Goal: Transaction & Acquisition: Purchase product/service

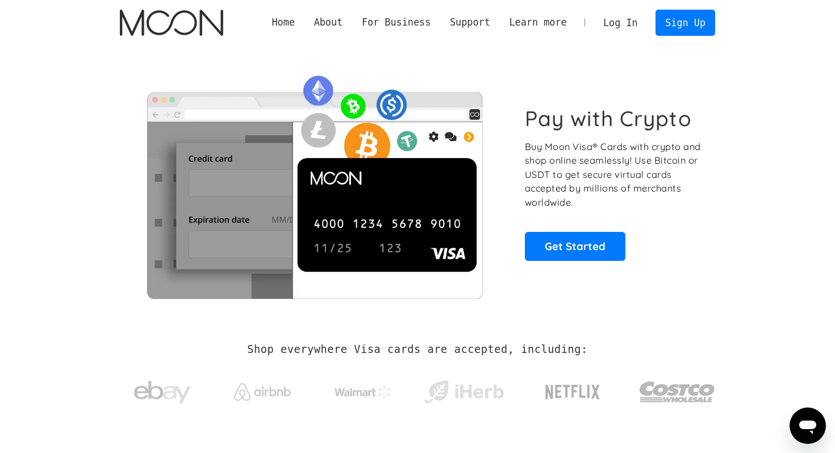
click at [621, 22] on link "Log In" at bounding box center [620, 22] width 53 height 25
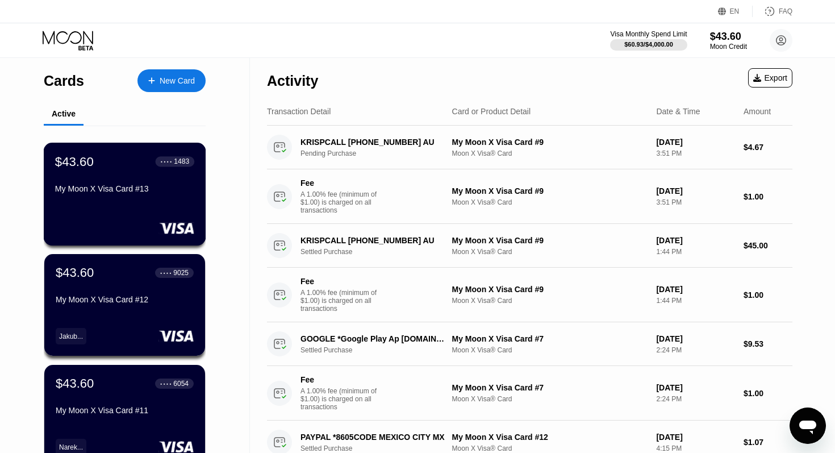
click at [73, 197] on div "My Moon X Visa Card #13" at bounding box center [124, 191] width 139 height 14
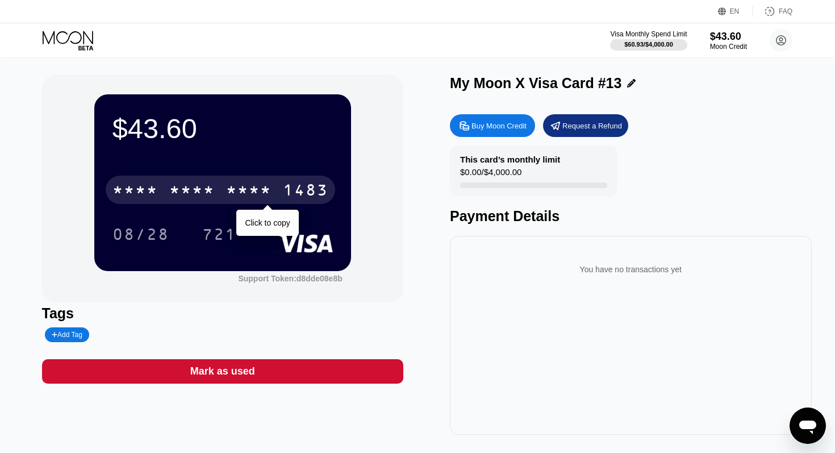
click at [308, 192] on div "1483" at bounding box center [305, 191] width 45 height 18
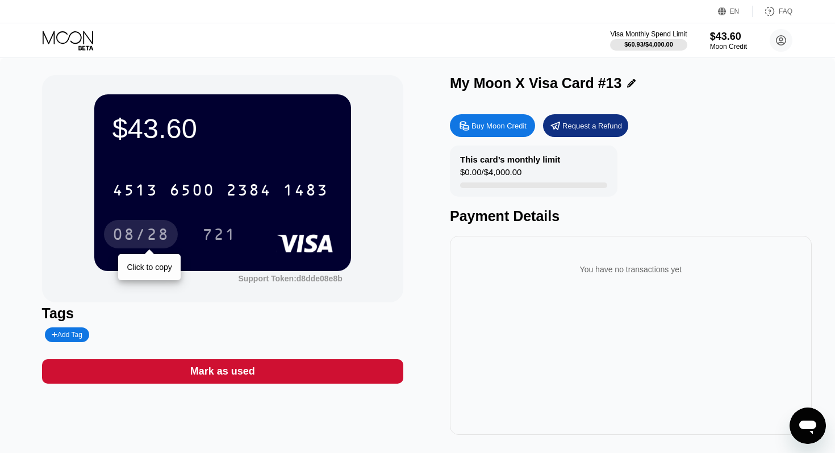
click at [140, 239] on div "08/28" at bounding box center [140, 236] width 57 height 18
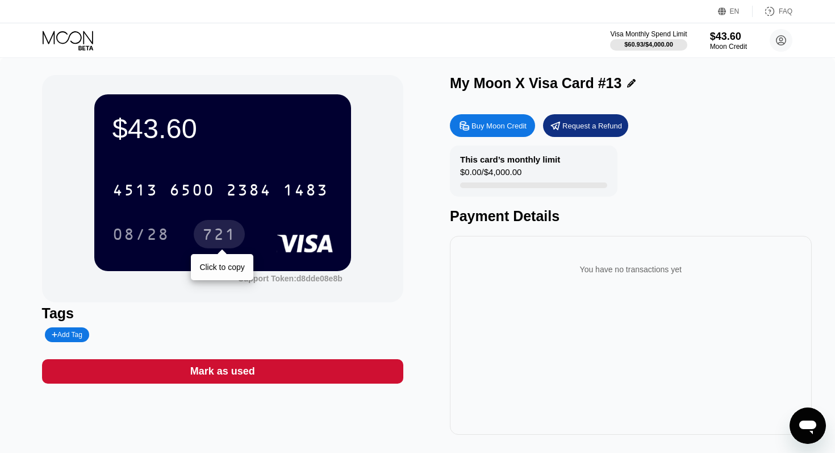
click at [226, 237] on div "721" at bounding box center [219, 236] width 34 height 18
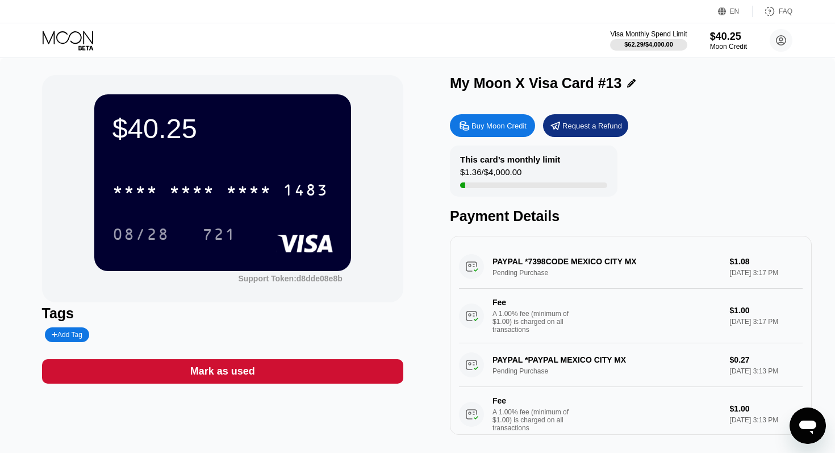
click at [74, 24] on div "Visa Monthly Spend Limit $62.29 / $4,000.00 $40.25 Moon Credit newdash202@gmail…" at bounding box center [417, 40] width 835 height 34
click at [75, 38] on icon at bounding box center [69, 41] width 53 height 20
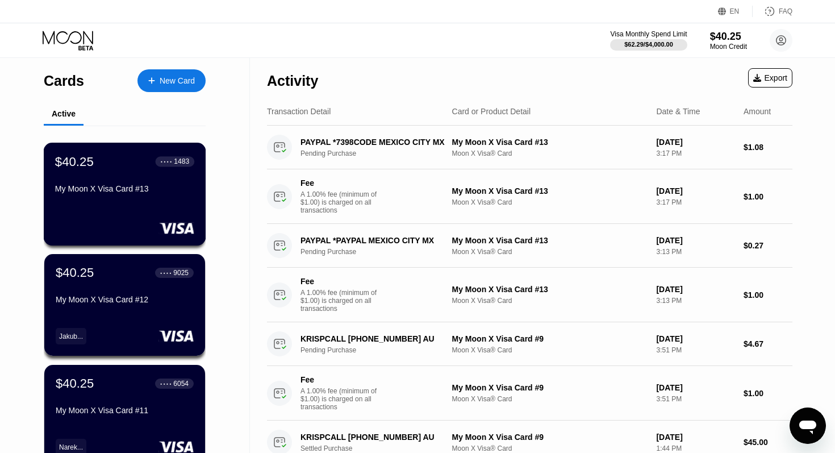
click at [128, 187] on div "My Moon X Visa Card #13" at bounding box center [124, 188] width 139 height 9
click at [140, 200] on div "$40.25 ● ● ● ● 1483 My Moon X Visa Card #13" at bounding box center [125, 194] width 162 height 103
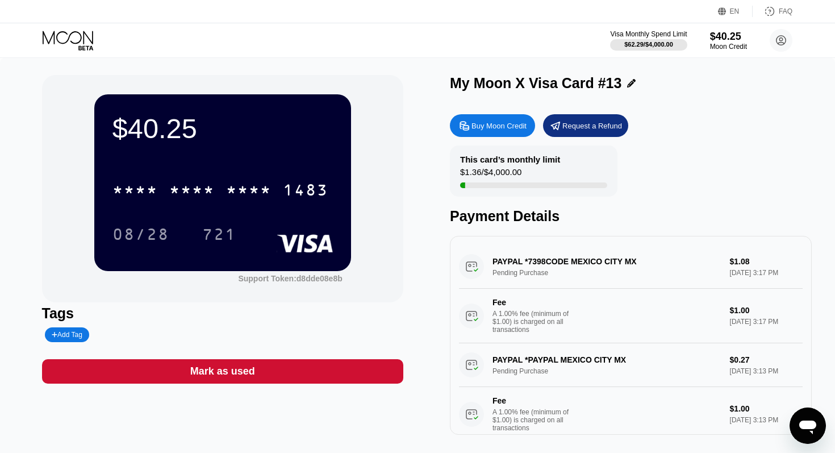
click at [75, 335] on div "Add Tag" at bounding box center [67, 335] width 31 height 8
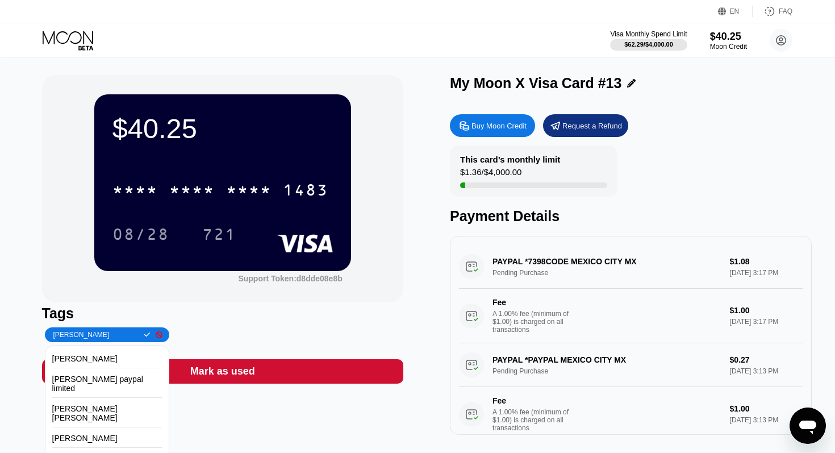
type input "david whilson"
click at [144, 336] on icon at bounding box center [147, 334] width 6 height 5
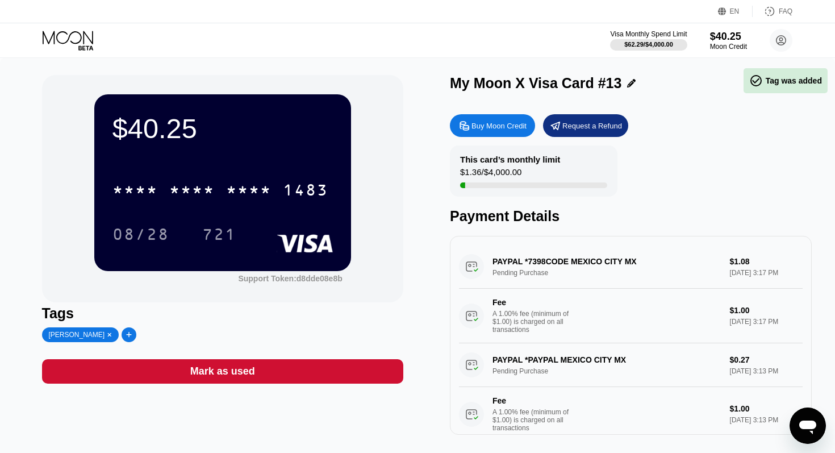
click at [83, 35] on icon at bounding box center [68, 37] width 51 height 13
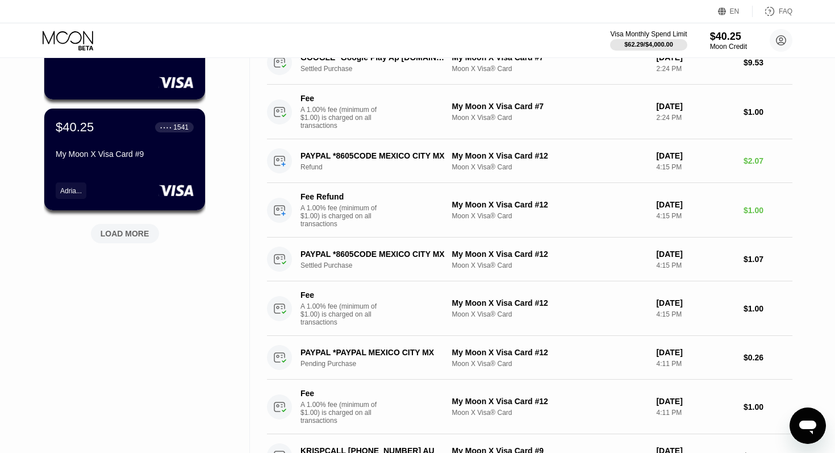
scroll to position [465, 0]
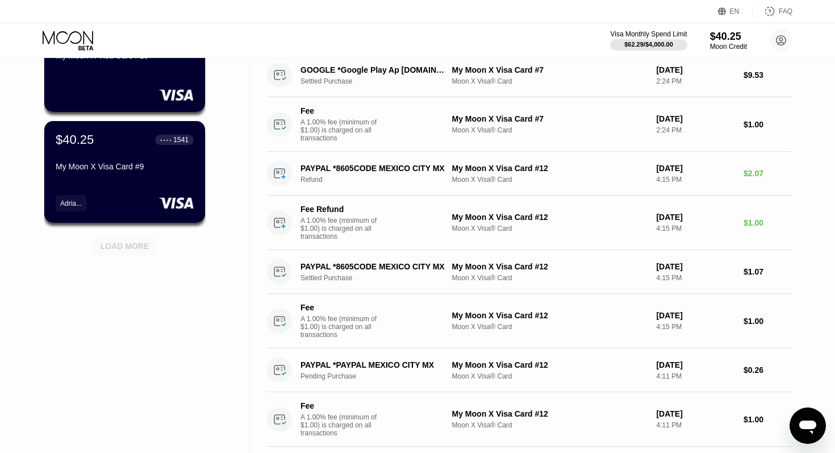
click at [124, 247] on div "LOAD MORE" at bounding box center [125, 246] width 49 height 10
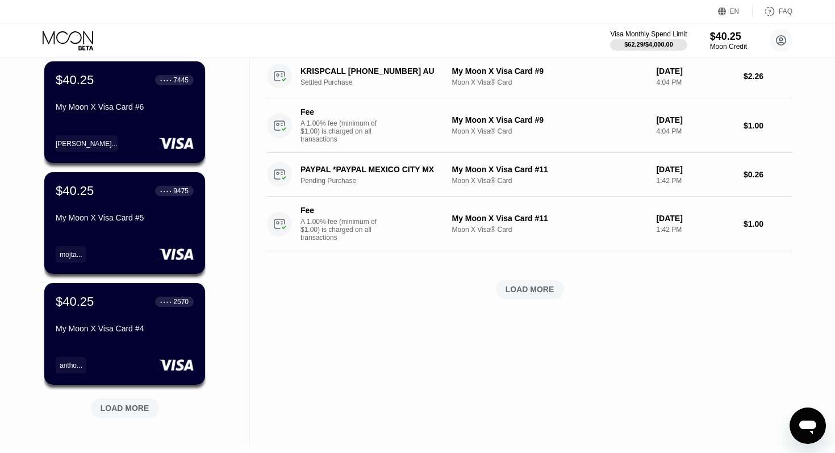
scroll to position [1018, 0]
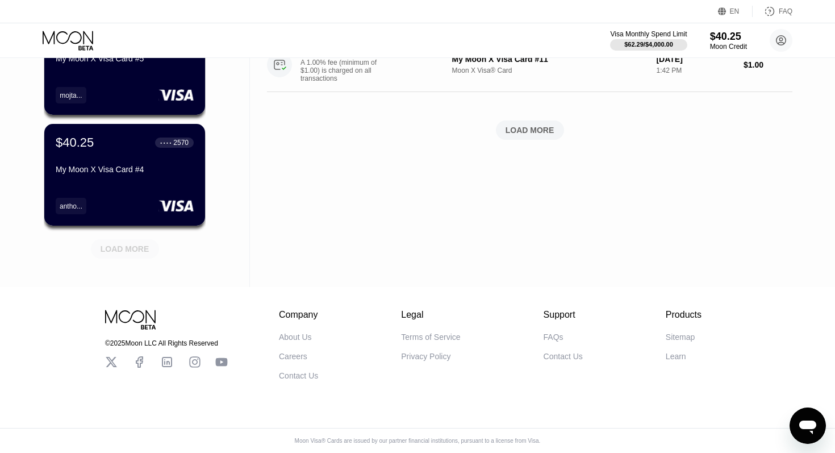
click at [124, 247] on div "LOAD MORE" at bounding box center [125, 249] width 49 height 10
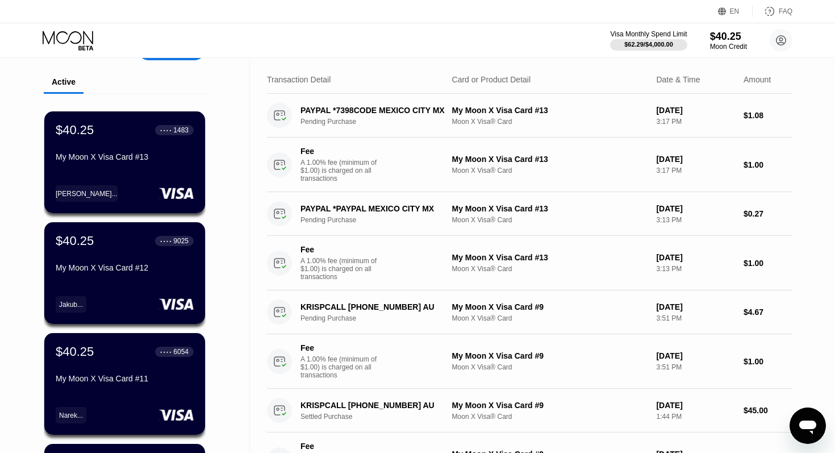
scroll to position [0, 0]
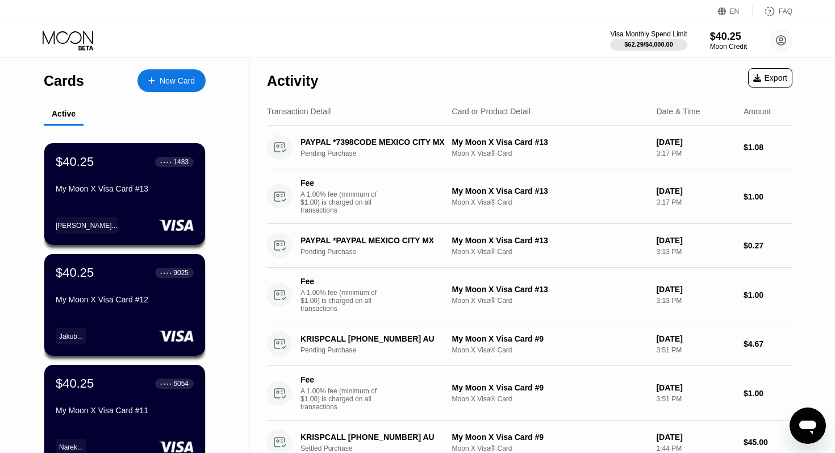
click at [157, 77] on div at bounding box center [157, 81] width 5 height 10
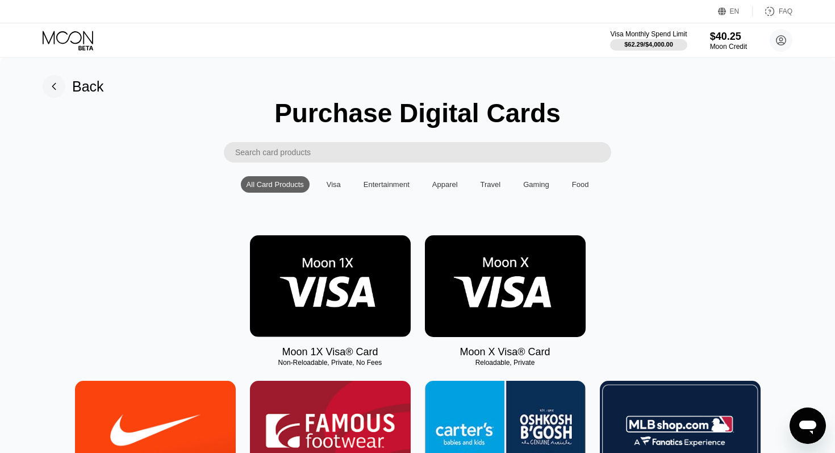
click at [516, 279] on img at bounding box center [505, 286] width 161 height 102
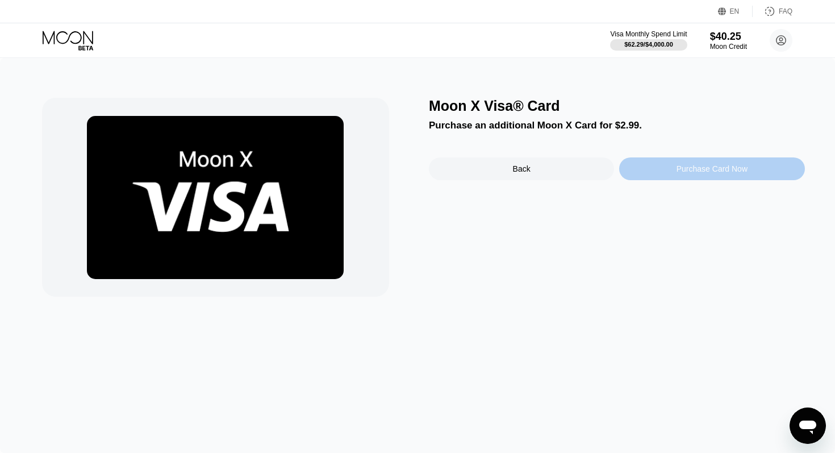
click at [683, 169] on div "Purchase Card Now" at bounding box center [711, 168] width 71 height 9
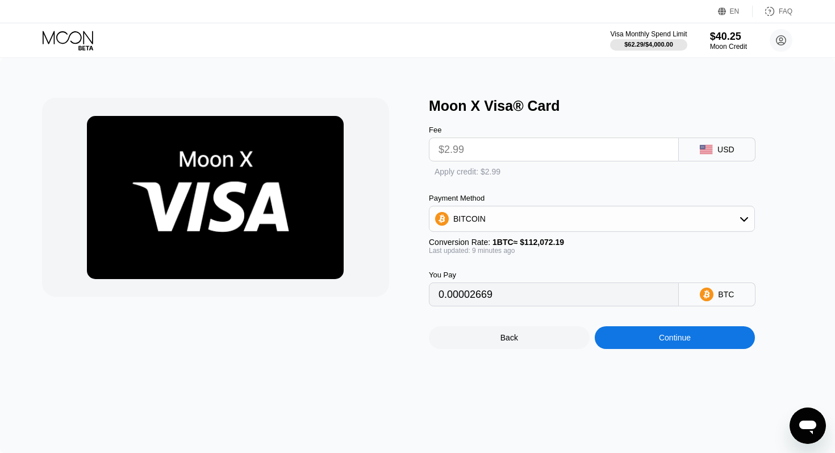
click at [447, 172] on div "Apply credit: $2.99" at bounding box center [468, 171] width 66 height 9
type input "0"
click at [669, 336] on div "Continue" at bounding box center [675, 337] width 32 height 9
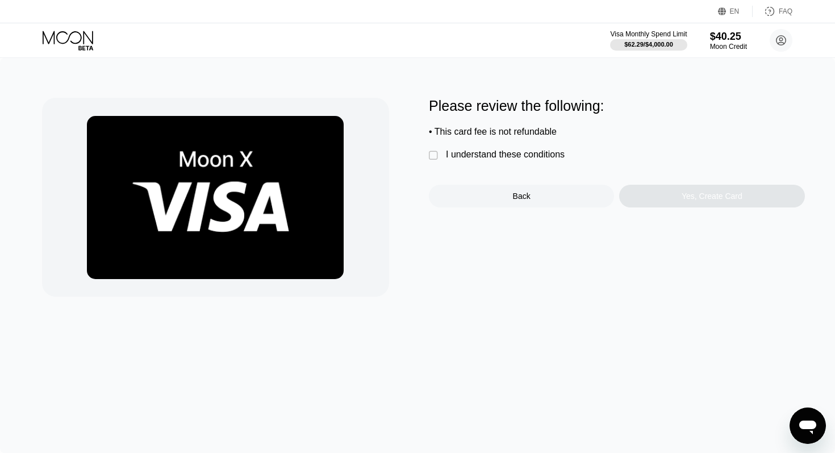
click at [514, 152] on div "I understand these conditions" at bounding box center [505, 154] width 119 height 10
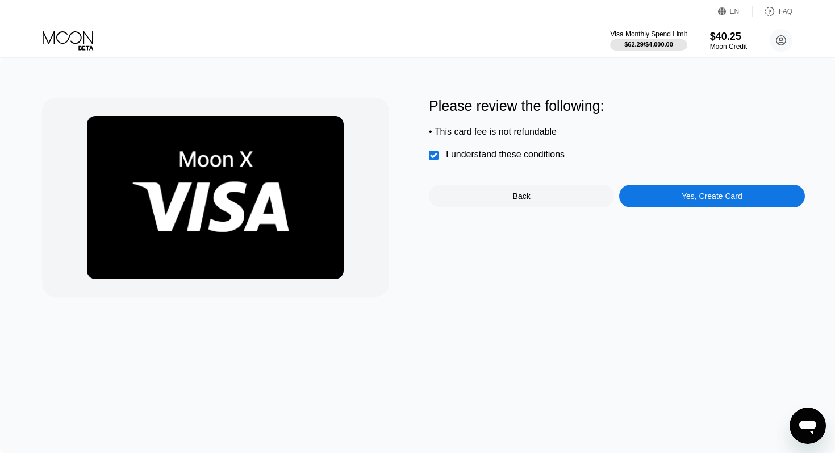
click at [665, 202] on div "Yes, Create Card" at bounding box center [711, 196] width 185 height 23
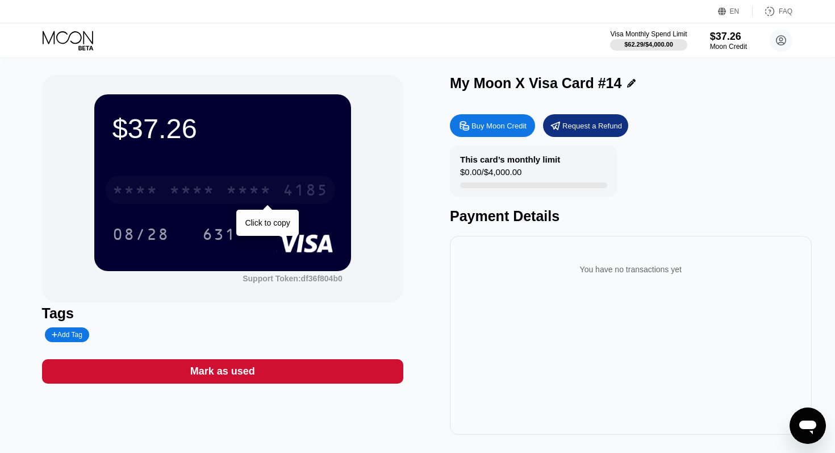
click at [245, 189] on div "* * * *" at bounding box center [248, 191] width 45 height 18
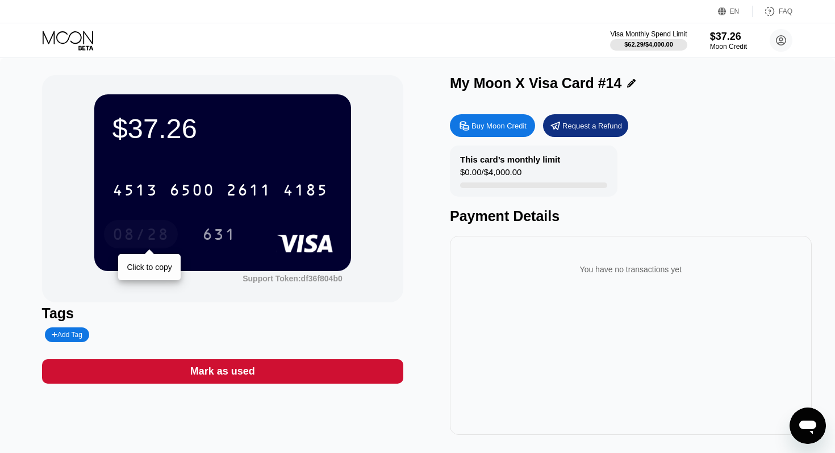
click at [144, 232] on div "08/28" at bounding box center [140, 236] width 57 height 18
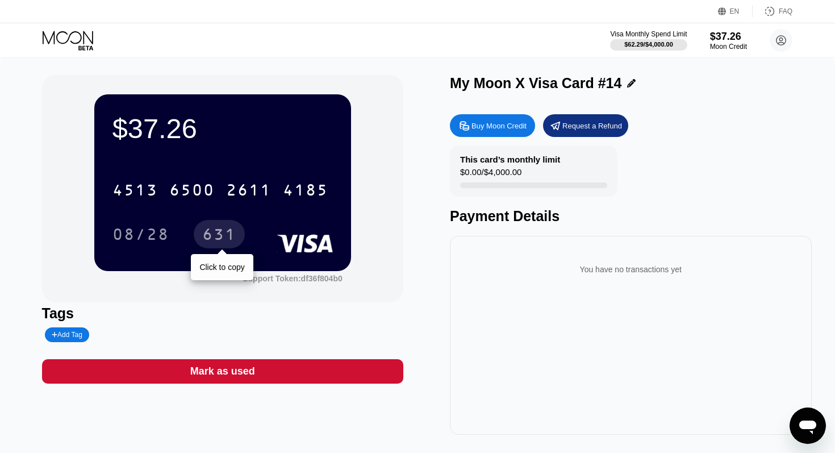
click at [220, 241] on div "631" at bounding box center [219, 236] width 34 height 18
